Goal: Information Seeking & Learning: Find specific fact

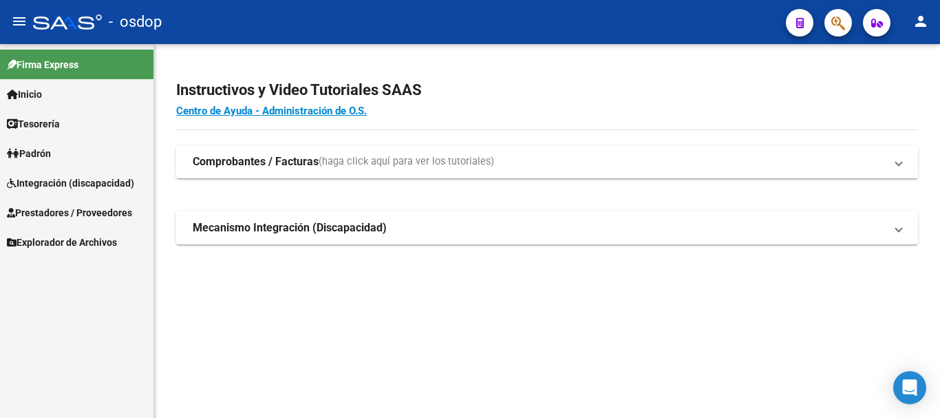
click at [65, 211] on span "Prestadores / Proveedores" at bounding box center [69, 212] width 125 height 15
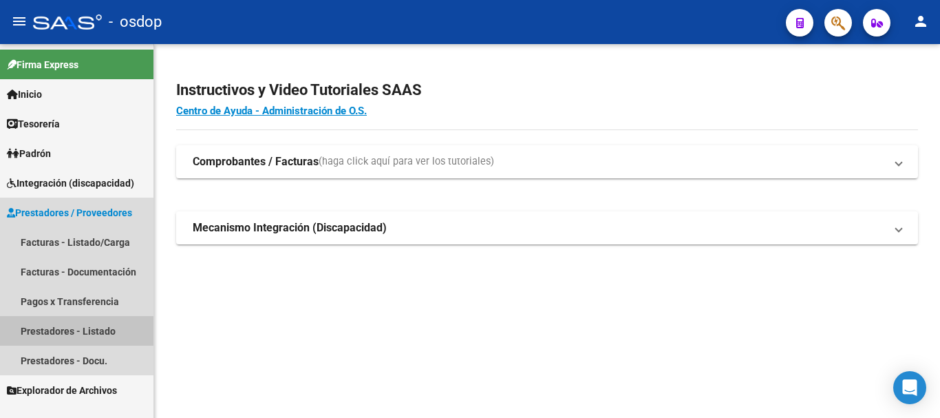
click at [61, 330] on link "Prestadores - Listado" at bounding box center [77, 331] width 154 height 30
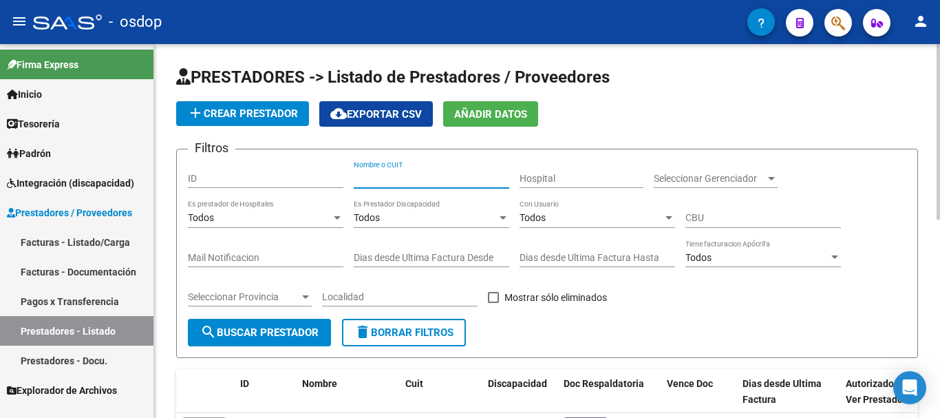
paste input "27330647065"
type input "27330647065"
click at [264, 332] on span "search Buscar Prestador" at bounding box center [259, 332] width 118 height 12
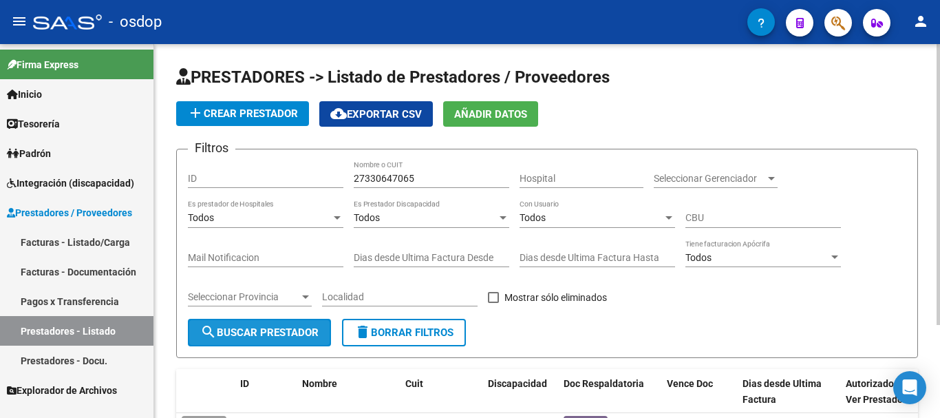
click at [306, 333] on span "search Buscar Prestador" at bounding box center [259, 332] width 118 height 12
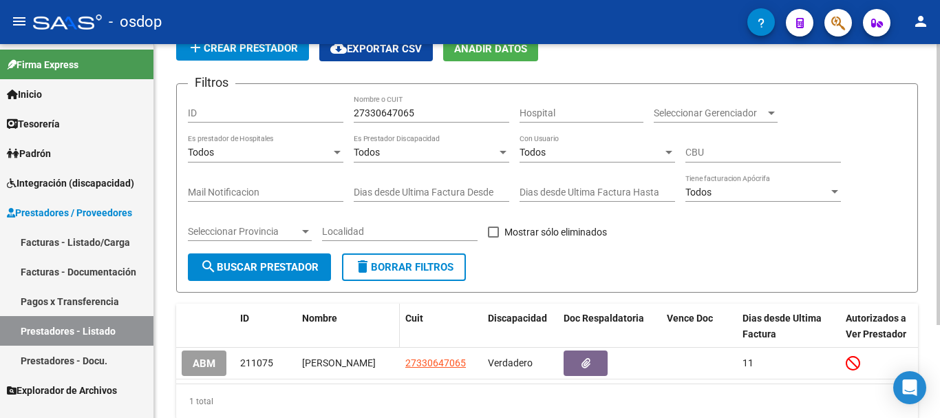
scroll to position [124, 0]
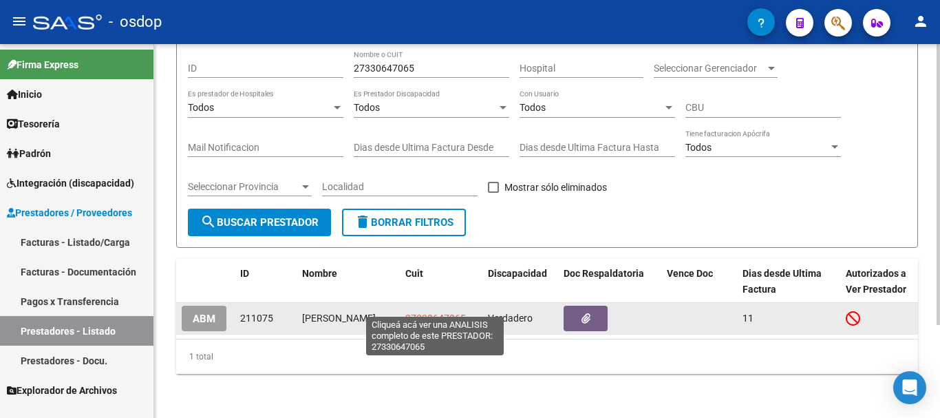
click at [418, 313] on span "27330647065" at bounding box center [435, 318] width 61 height 11
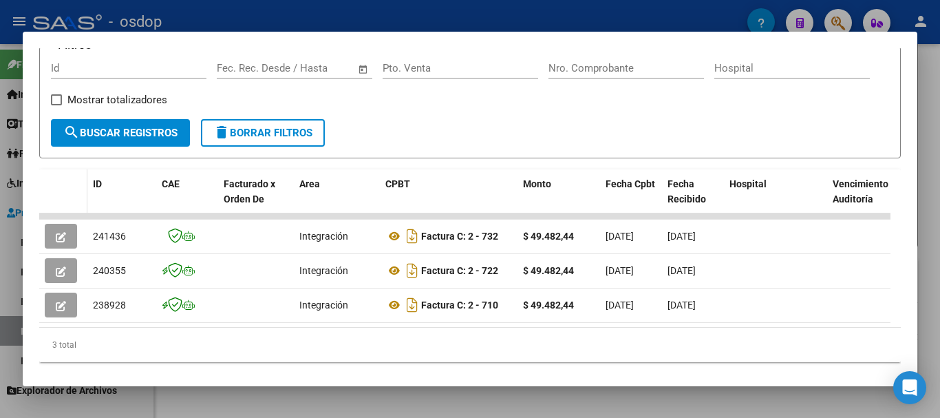
scroll to position [173, 0]
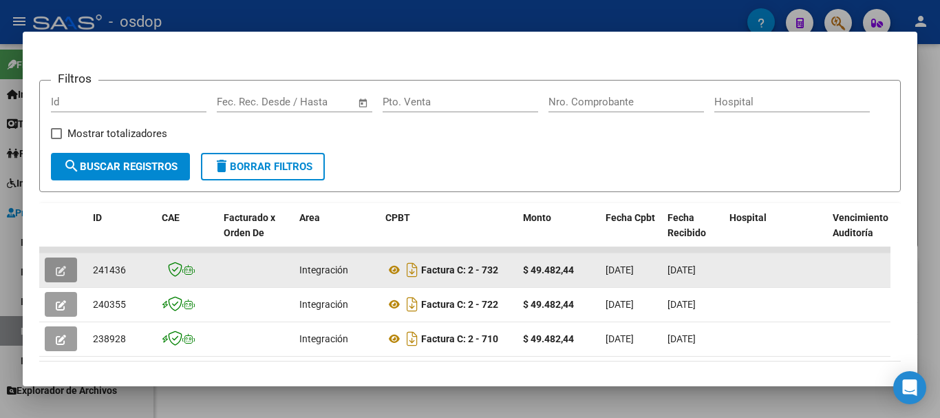
click at [63, 276] on icon "button" at bounding box center [61, 271] width 10 height 10
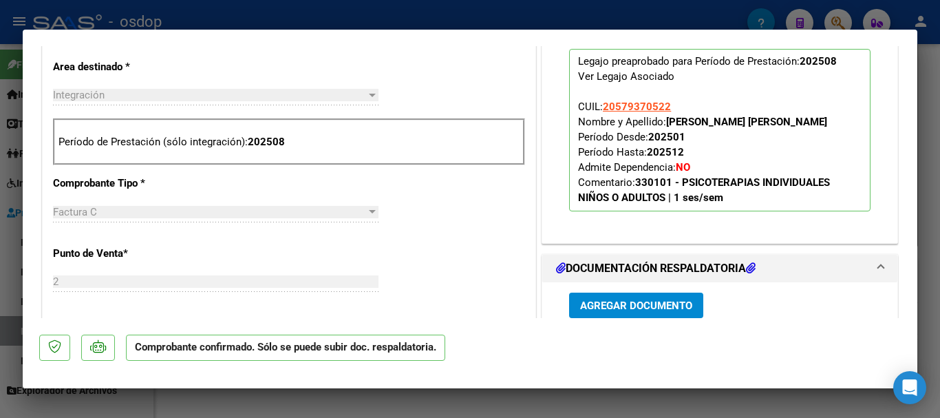
scroll to position [620, 0]
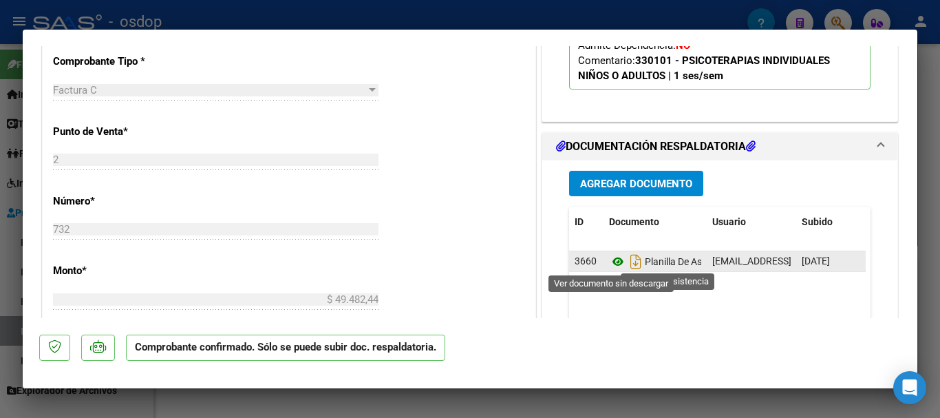
click at [613, 261] on icon at bounding box center [618, 261] width 18 height 17
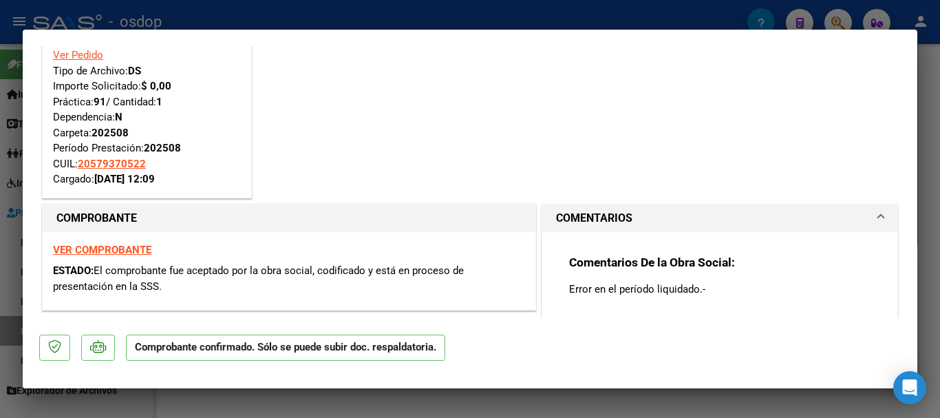
scroll to position [0, 0]
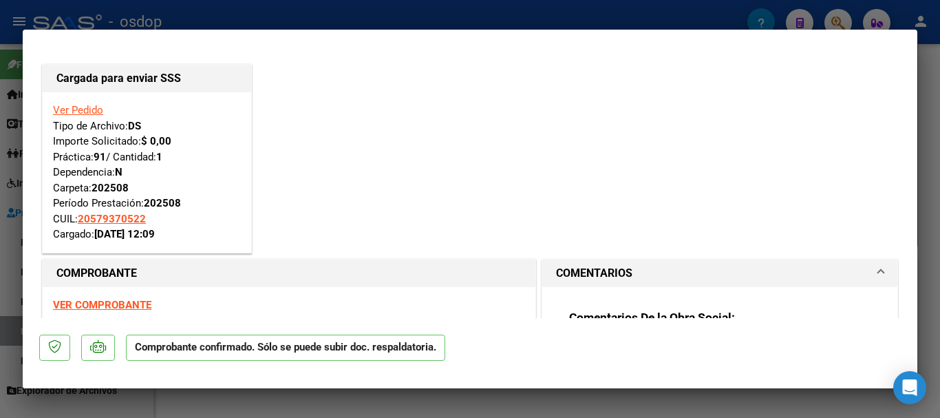
click at [127, 304] on strong "VER COMPROBANTE" at bounding box center [102, 305] width 98 height 12
type input "$ 0,00"
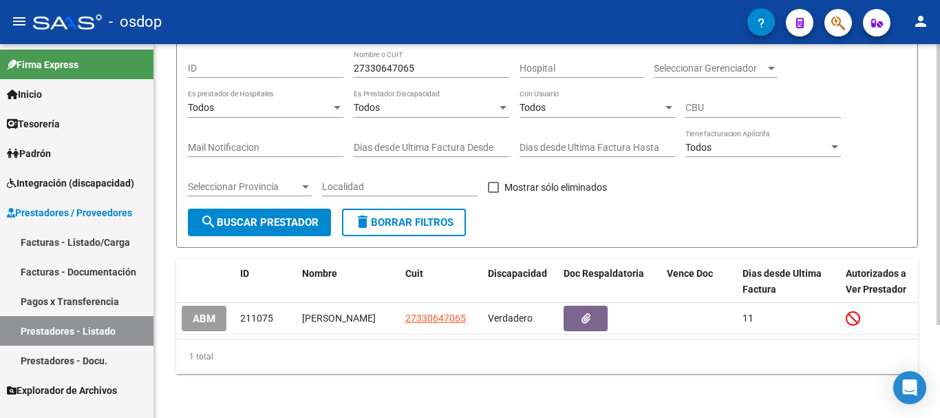
scroll to position [124, 0]
